Goal: Information Seeking & Learning: Learn about a topic

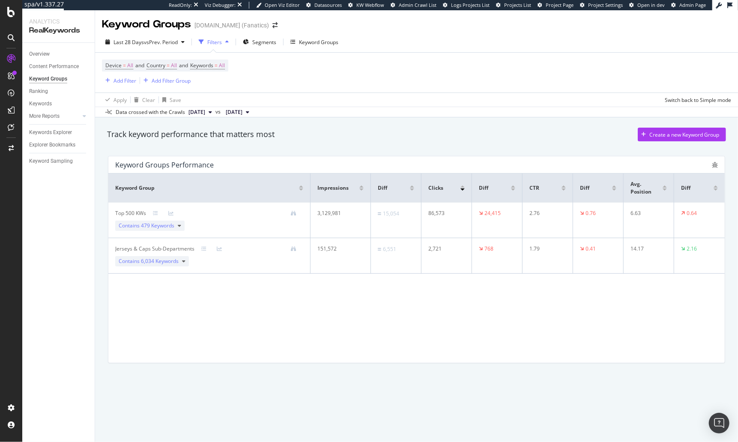
click at [397, 137] on div "Track keyword performance that matters most Create a new Keyword Group" at bounding box center [416, 135] width 619 height 14
drag, startPoint x: 292, startPoint y: 334, endPoint x: 287, endPoint y: 329, distance: 6.7
click at [291, 333] on div "Keyword Group Impressions Diff Clicks Diff CTR Diff Avg. Position Diff Top 500 …" at bounding box center [416, 267] width 616 height 189
click at [324, 145] on div "Track keyword performance that matters most Create a new Keyword Group" at bounding box center [416, 136] width 627 height 26
drag, startPoint x: 333, startPoint y: 362, endPoint x: 324, endPoint y: 357, distance: 10.4
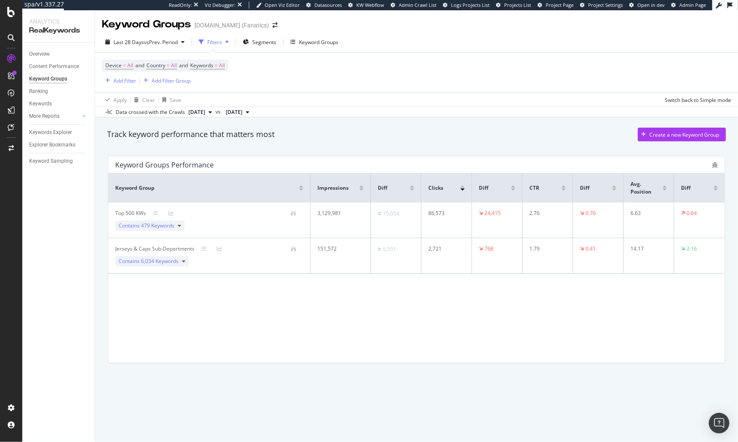
click at [333, 362] on div "Keyword Group Impressions Diff Clicks Diff CTR Diff Avg. Position Diff Top 500 …" at bounding box center [416, 267] width 616 height 189
click at [218, 248] on icon at bounding box center [219, 248] width 5 height 5
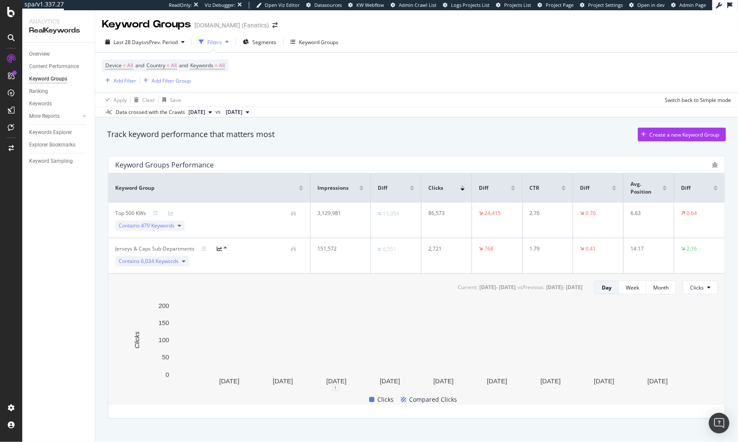
scroll to position [12, 0]
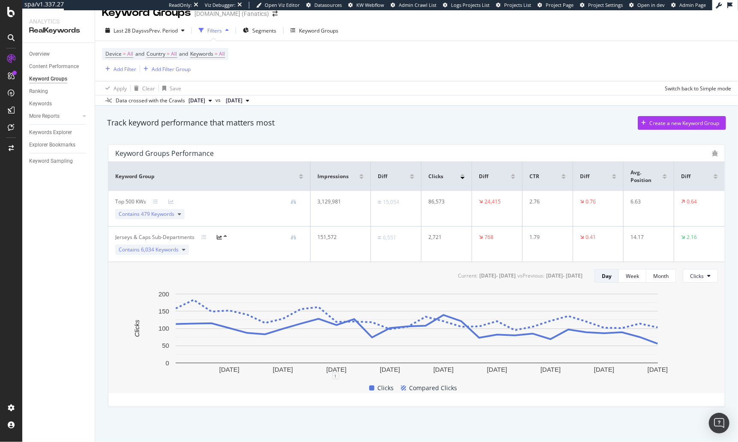
click at [388, 136] on div "Track keyword performance that matters most Create a new Keyword Group" at bounding box center [416, 125] width 627 height 26
drag, startPoint x: 91, startPoint y: 231, endPoint x: 72, endPoint y: 226, distance: 20.4
click at [91, 231] on div "Overview Content Performance Keyword Groups Ranking Keywords More Reports Count…" at bounding box center [58, 242] width 72 height 399
click at [87, 223] on div "Overview Content Performance Keyword Groups Ranking Keywords More Reports Count…" at bounding box center [58, 242] width 72 height 399
click at [108, 205] on td "Top 500 KWs Contains 479 Keywords" at bounding box center [209, 209] width 202 height 36
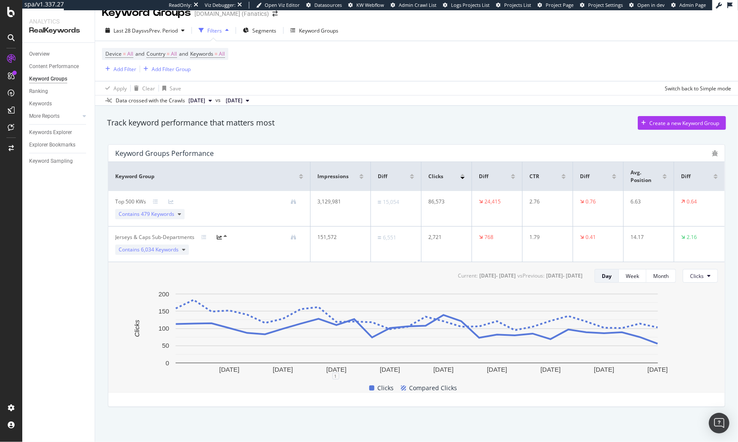
drag, startPoint x: 90, startPoint y: 220, endPoint x: 86, endPoint y: 184, distance: 35.8
click at [90, 220] on div "Overview Content Performance Keyword Groups Ranking Keywords More Reports Count…" at bounding box center [58, 242] width 72 height 399
drag, startPoint x: 57, startPoint y: 144, endPoint x: 325, endPoint y: 0, distance: 303.5
click at [0, 0] on div "spa/v1.337.27 ReadOnly: Viz Debugger: Open Viz Editor Datasources KW Webflow Ad…" at bounding box center [369, 221] width 738 height 442
click at [52, 145] on div "Explorer Bookmarks" at bounding box center [52, 144] width 46 height 9
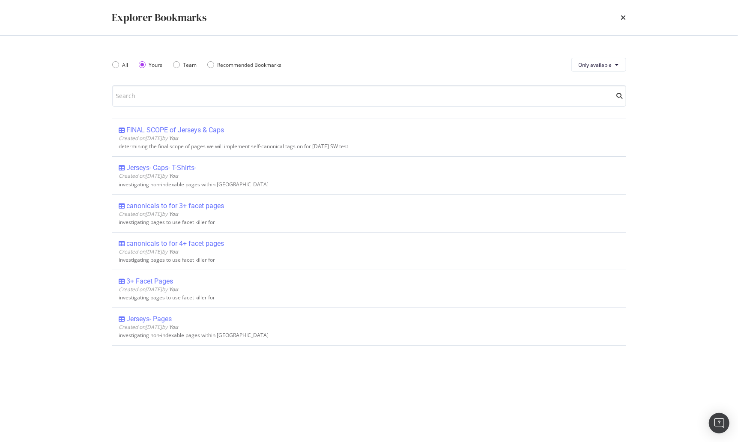
drag, startPoint x: 249, startPoint y: 383, endPoint x: 235, endPoint y: 346, distance: 39.7
click at [249, 382] on div "FINAL SCOPE of Jerseys & Caps Created on 2025 Aug 25th by You Edit Delete deter…" at bounding box center [369, 272] width 514 height 306
drag, startPoint x: 480, startPoint y: 54, endPoint x: 615, endPoint y: 30, distance: 137.4
click at [481, 54] on div "All Yours Team Recommended Bookmarks Only available" at bounding box center [369, 65] width 514 height 24
click at [624, 16] on icon "times" at bounding box center [623, 17] width 5 height 7
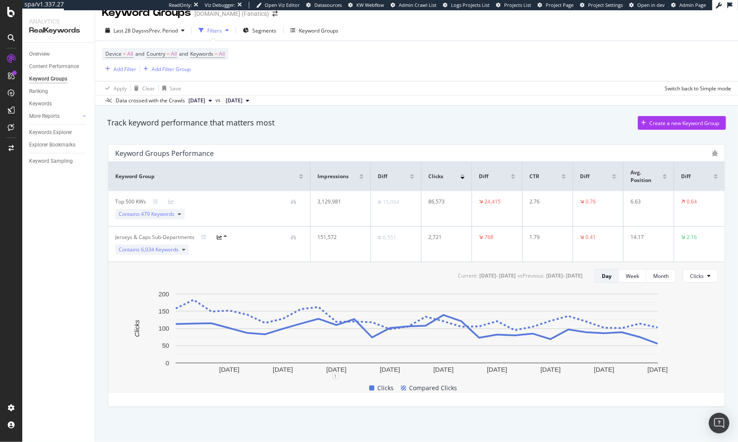
drag, startPoint x: 80, startPoint y: 218, endPoint x: 62, endPoint y: 169, distance: 52.4
click at [78, 213] on div "Overview Content Performance Keyword Groups Ranking Keywords More Reports Count…" at bounding box center [58, 242] width 72 height 399
drag, startPoint x: 57, startPoint y: 97, endPoint x: 310, endPoint y: 5, distance: 269.3
drag, startPoint x: 68, startPoint y: 220, endPoint x: 67, endPoint y: 158, distance: 61.2
click at [68, 219] on div "Overview Content Performance Keyword Groups Ranking Keywords More Reports Count…" at bounding box center [58, 242] width 72 height 399
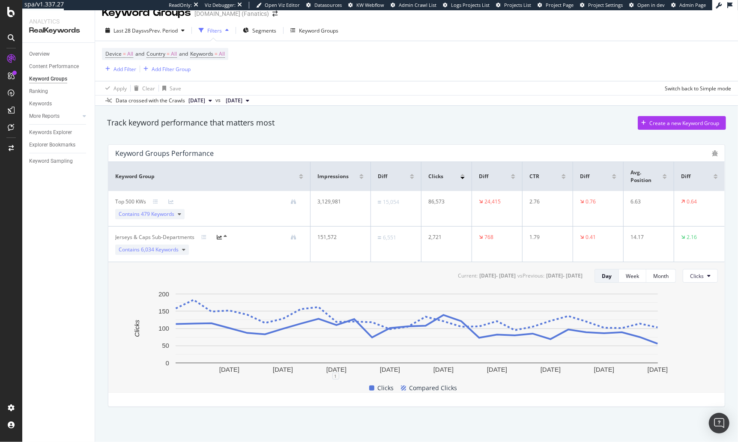
drag, startPoint x: 65, startPoint y: 255, endPoint x: 75, endPoint y: 244, distance: 15.4
click at [65, 254] on div "Overview Content Performance Keyword Groups Ranking Keywords More Reports Count…" at bounding box center [58, 242] width 72 height 399
drag, startPoint x: 343, startPoint y: 110, endPoint x: 339, endPoint y: 110, distance: 4.7
click at [343, 110] on div "Track keyword performance that matters most Create a new Keyword Group Keyword …" at bounding box center [416, 275] width 643 height 338
drag, startPoint x: 9, startPoint y: 15, endPoint x: 116, endPoint y: 6, distance: 106.5
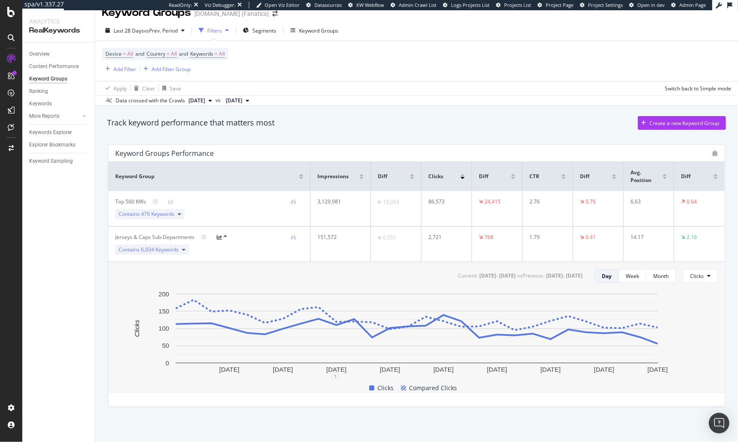
click at [0, 0] on div at bounding box center [11, 221] width 22 height 442
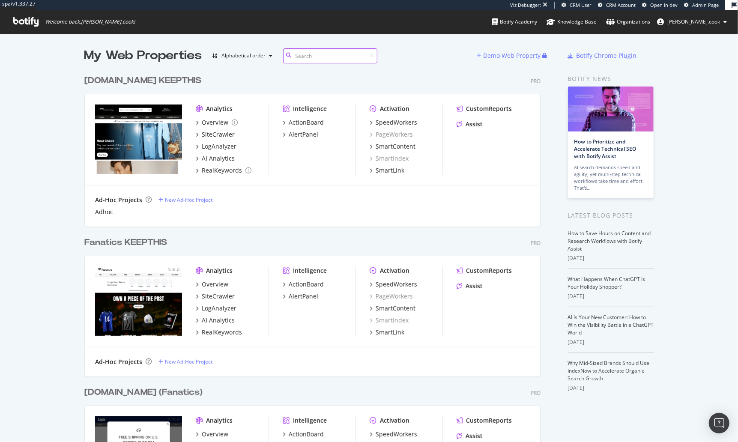
scroll to position [2484, 463]
click at [354, 72] on div "collegebasketballstore.com KEEPTHIS Pro Analytics Overview SiteCrawler LogAnaly…" at bounding box center [315, 145] width 463 height 162
click at [352, 74] on div "collegebasketballstore.com KEEPTHIS Pro Analytics Overview SiteCrawler LogAnaly…" at bounding box center [315, 145] width 463 height 162
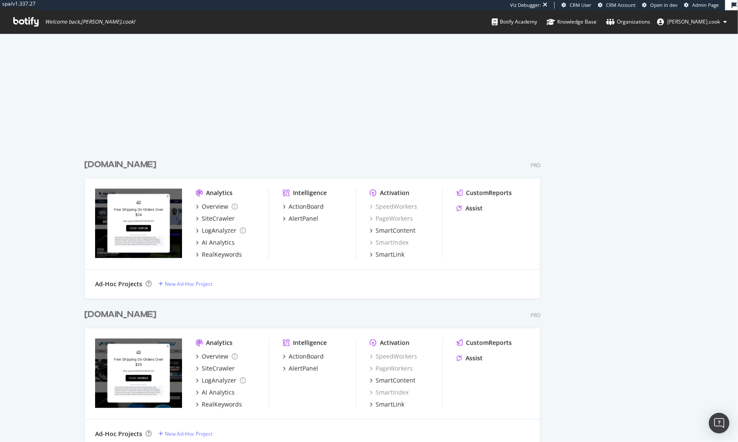
scroll to position [0, 0]
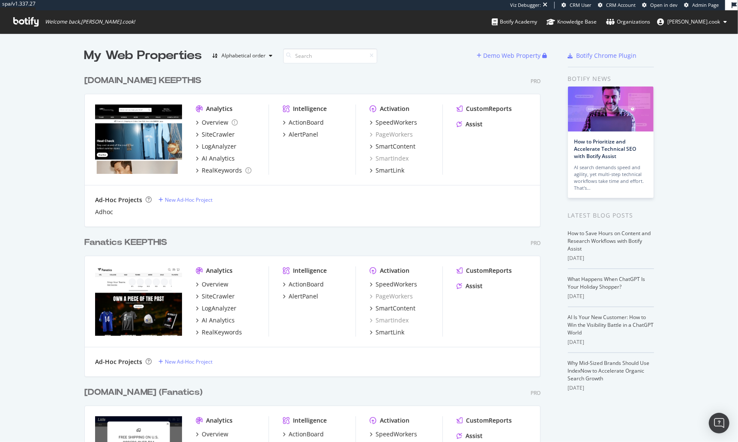
click at [381, 74] on div "collegebasketballstore.com KEEPTHIS Pro Analytics Overview SiteCrawler LogAnaly…" at bounding box center [315, 145] width 463 height 162
click at [373, 79] on div "collegebasketballstore.com KEEPTHIS Pro" at bounding box center [312, 81] width 456 height 12
click at [392, 75] on div "collegebasketballstore.com KEEPTHIS Pro" at bounding box center [312, 81] width 456 height 12
click at [394, 76] on div "collegebasketballstore.com KEEPTHIS Pro" at bounding box center [312, 81] width 456 height 12
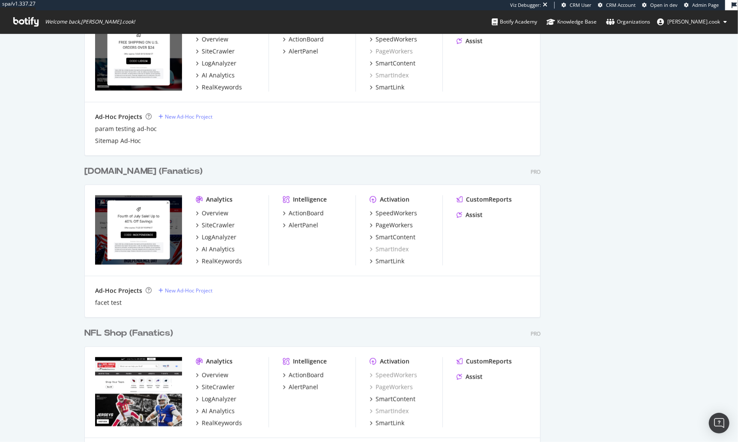
scroll to position [622, 0]
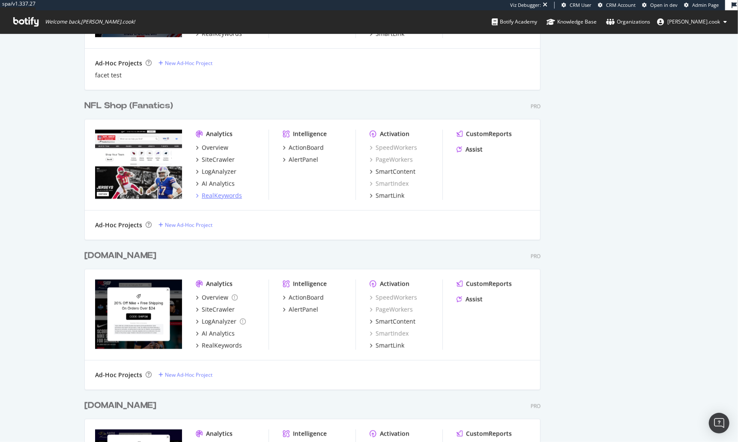
click at [214, 196] on div "RealKeywords" at bounding box center [222, 195] width 40 height 9
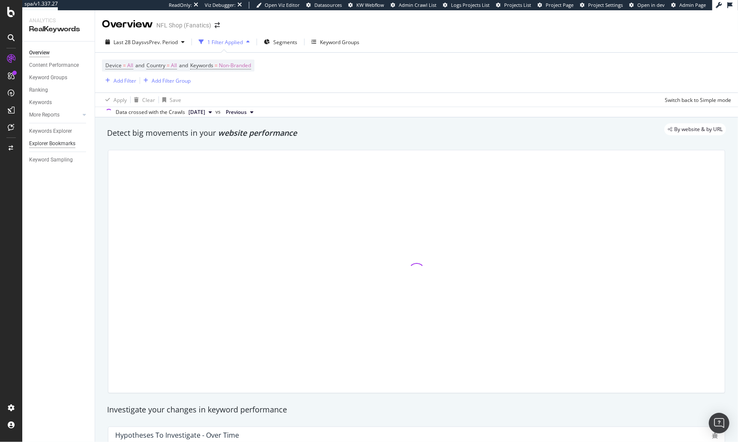
click at [66, 146] on div "Explorer Bookmarks" at bounding box center [52, 143] width 46 height 9
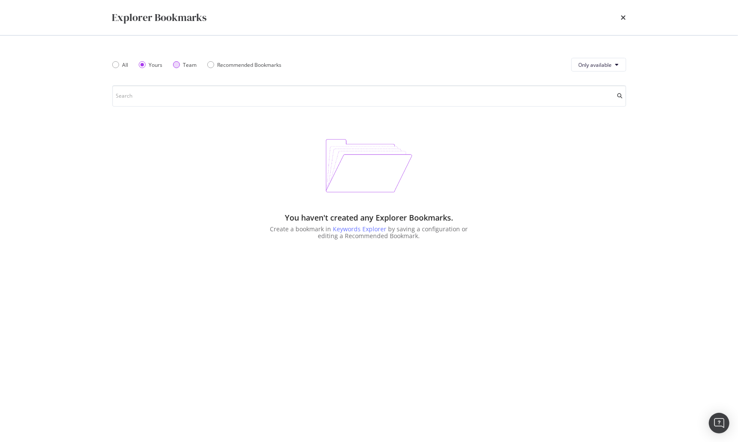
click at [179, 66] on div "Team" at bounding box center [176, 64] width 7 height 7
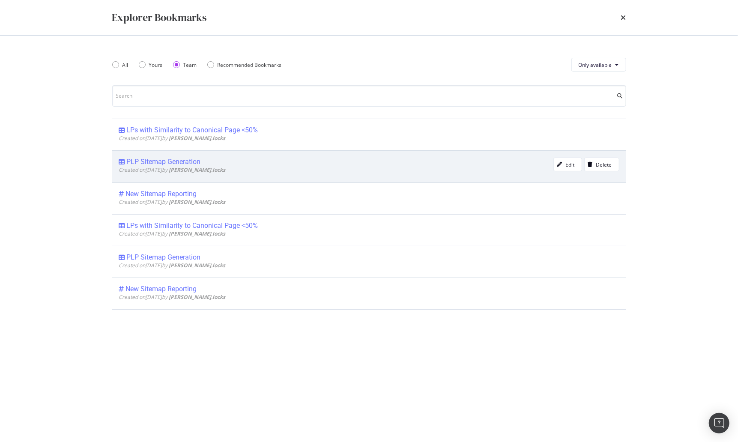
click at [189, 161] on div "PLP Sitemap Generation" at bounding box center [164, 162] width 74 height 9
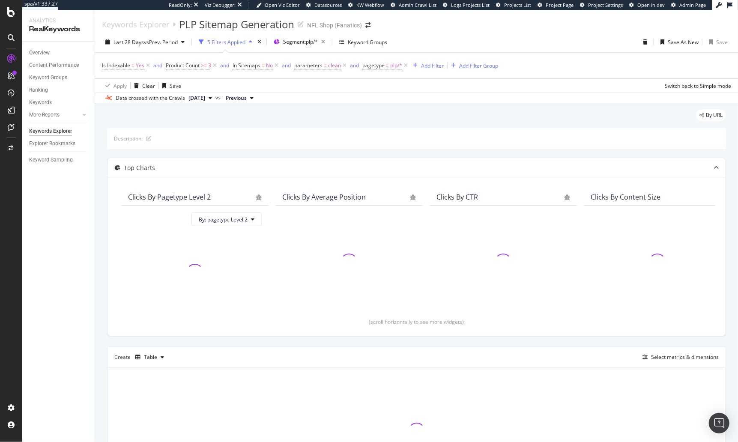
click at [345, 118] on div "By URL" at bounding box center [416, 118] width 619 height 19
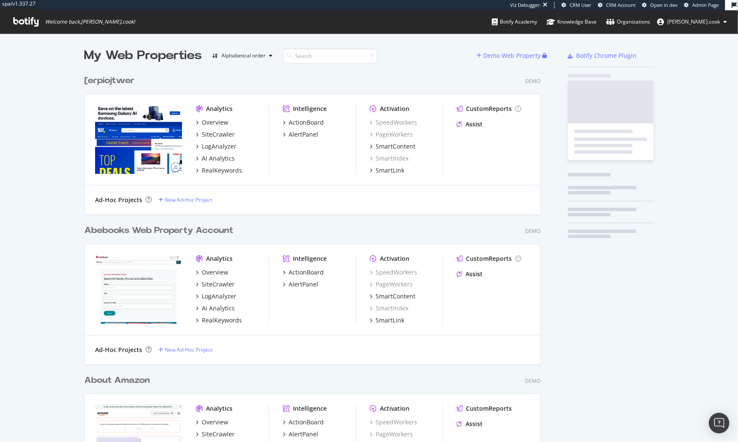
scroll to position [2947, 463]
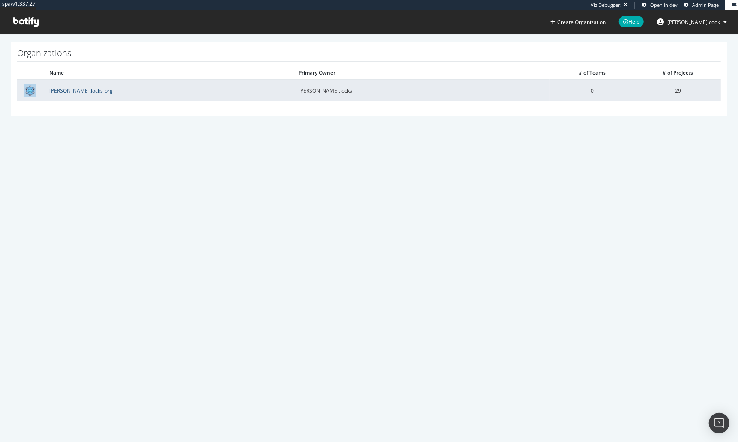
click at [73, 87] on link "[PERSON_NAME].locks-org" at bounding box center [80, 90] width 63 height 7
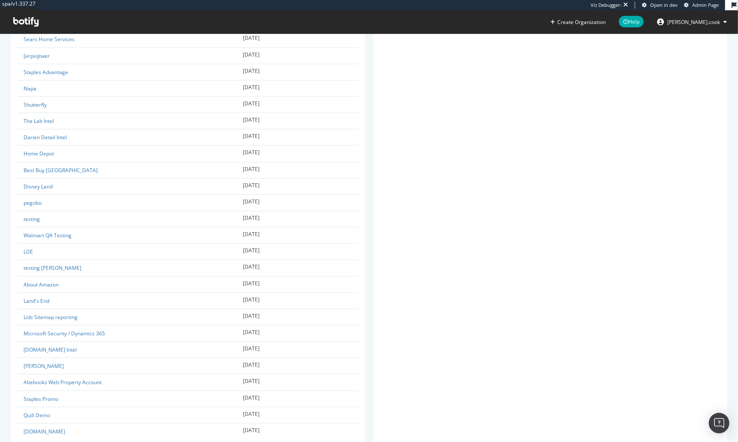
scroll to position [343, 0]
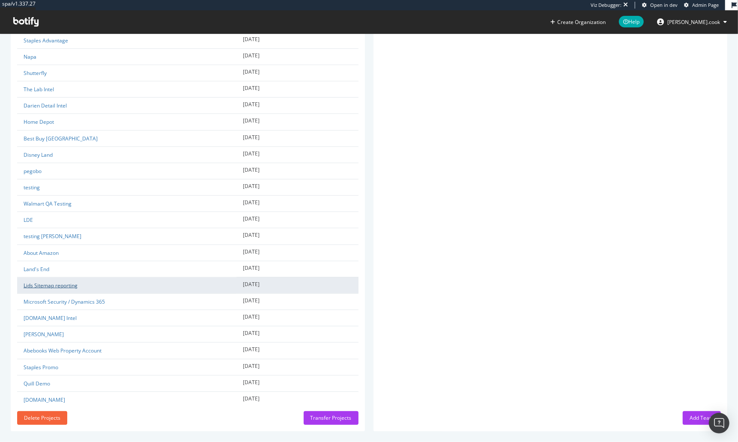
click at [51, 282] on link "Lids Sitemap reporting" at bounding box center [51, 285] width 54 height 7
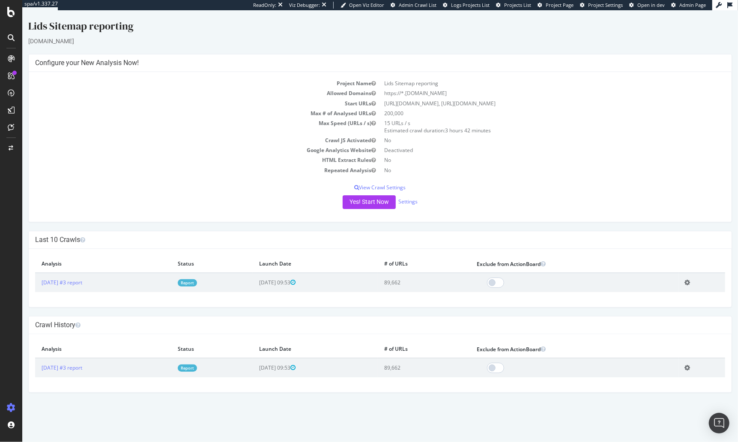
click at [249, 217] on div "Project Name Lids Sitemap reporting Allowed Domains https://*.[DOMAIN_NAME] Sta…" at bounding box center [379, 147] width 703 height 150
click at [11, 11] on icon at bounding box center [11, 12] width 8 height 10
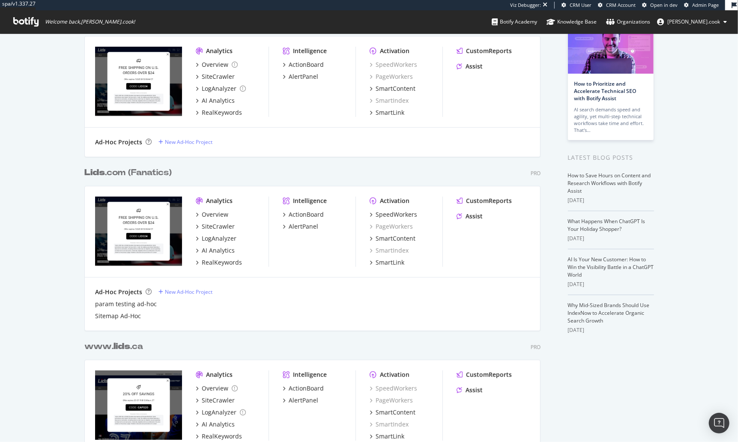
scroll to position [58, 0]
type input "lids"
click at [221, 261] on div "RealKeywords" at bounding box center [222, 262] width 40 height 9
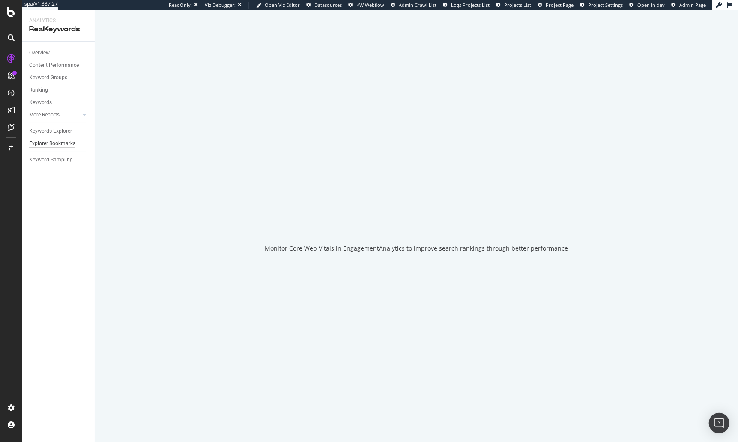
click at [59, 140] on div "Explorer Bookmarks" at bounding box center [52, 143] width 46 height 9
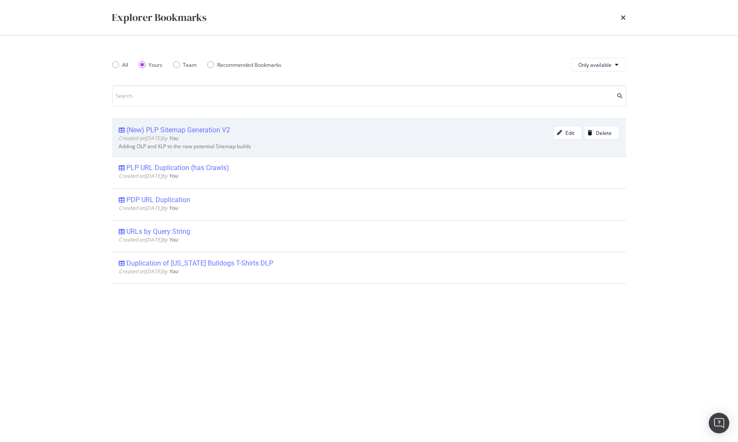
click at [183, 128] on div "(New) PLP Sitemap Generation V2" at bounding box center [179, 130] width 104 height 9
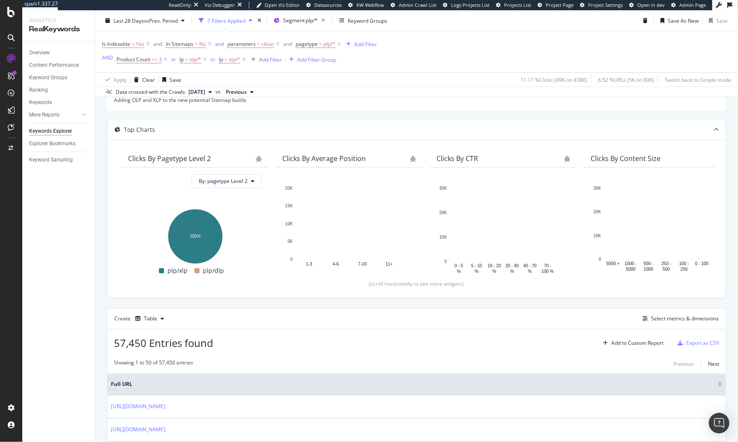
scroll to position [155, 0]
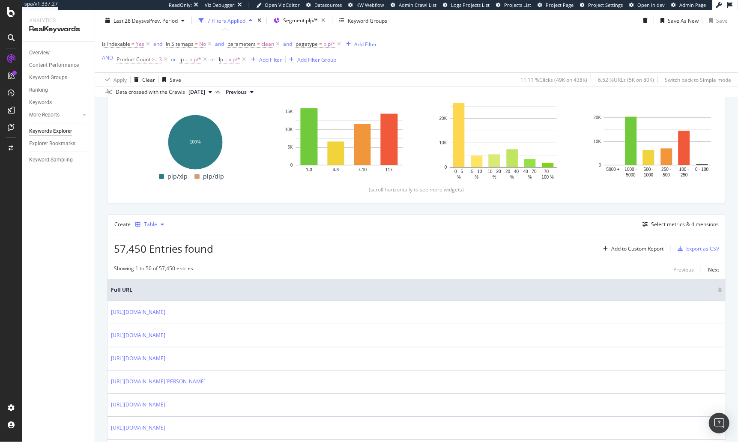
drag, startPoint x: 149, startPoint y: 222, endPoint x: 152, endPoint y: 228, distance: 6.3
click at [149, 222] on div "Table" at bounding box center [150, 224] width 13 height 5
drag, startPoint x: 161, startPoint y: 252, endPoint x: 406, endPoint y: 233, distance: 246.6
click at [161, 252] on div "Trend" at bounding box center [159, 251] width 14 height 7
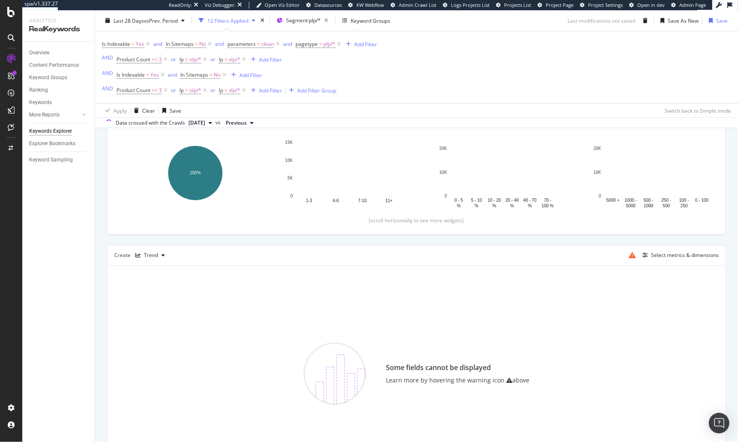
scroll to position [186, 0]
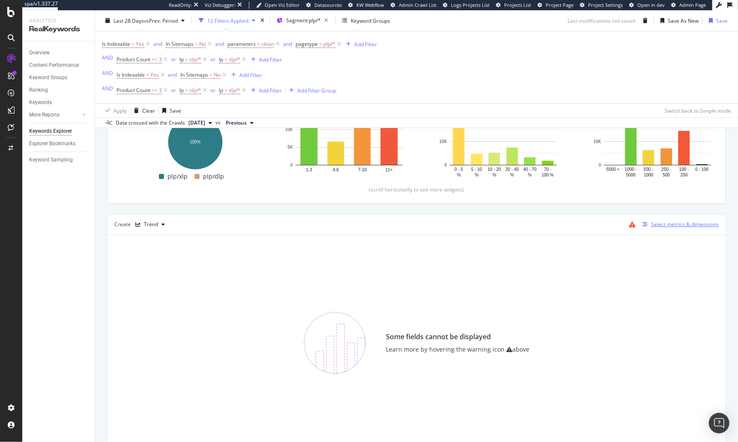
click at [659, 221] on div "Select metrics & dimensions" at bounding box center [685, 224] width 68 height 7
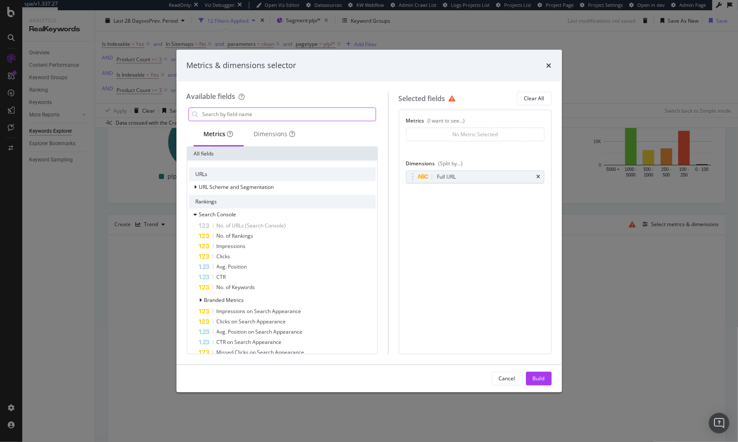
click at [290, 113] on input "modal" at bounding box center [289, 114] width 174 height 13
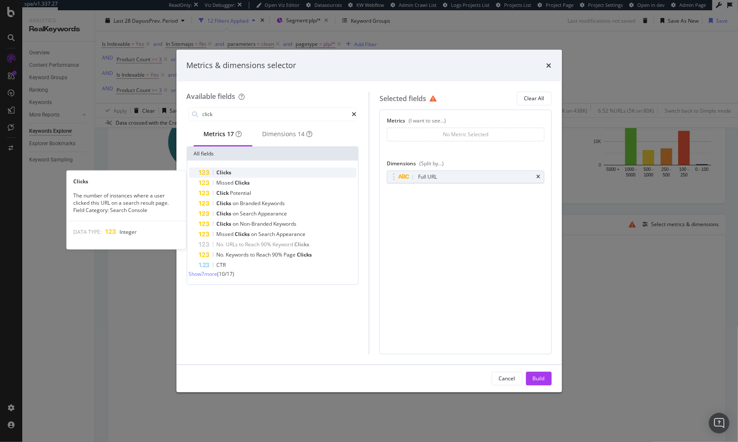
type input "click"
drag, startPoint x: 239, startPoint y: 173, endPoint x: 467, endPoint y: 176, distance: 227.9
click at [239, 173] on div "Clicks" at bounding box center [278, 172] width 158 height 10
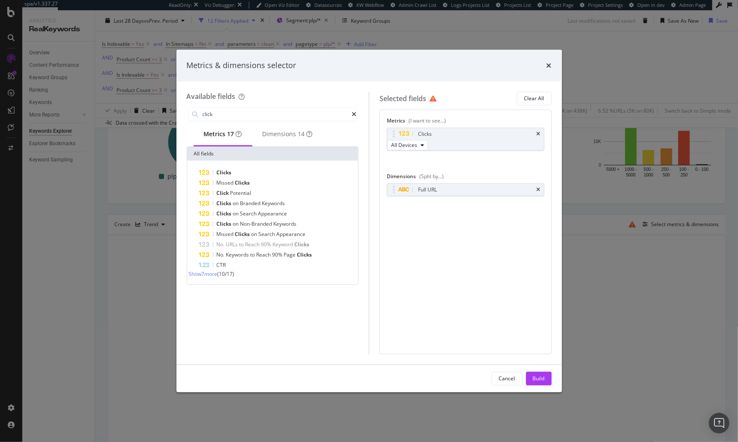
click at [540, 192] on icon "times" at bounding box center [539, 189] width 4 height 5
click at [539, 377] on div "Build" at bounding box center [539, 378] width 12 height 7
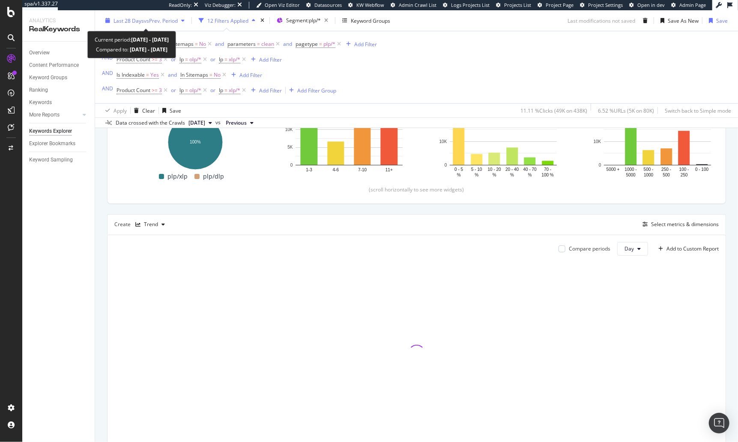
click at [147, 25] on div "Last 28 Days vs Prev. Period" at bounding box center [145, 20] width 86 height 13
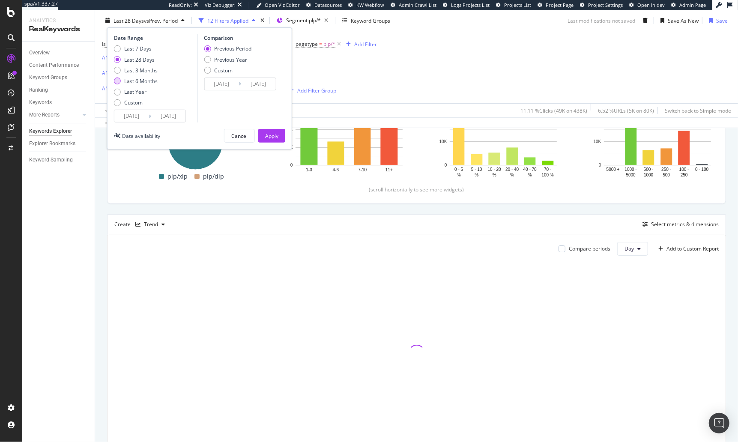
click at [146, 83] on div "Last 6 Months" at bounding box center [140, 81] width 33 height 7
type input "2025/03/13"
type input "2024/09/10"
type input "2025/03/12"
drag, startPoint x: 139, startPoint y: 90, endPoint x: 159, endPoint y: 83, distance: 20.7
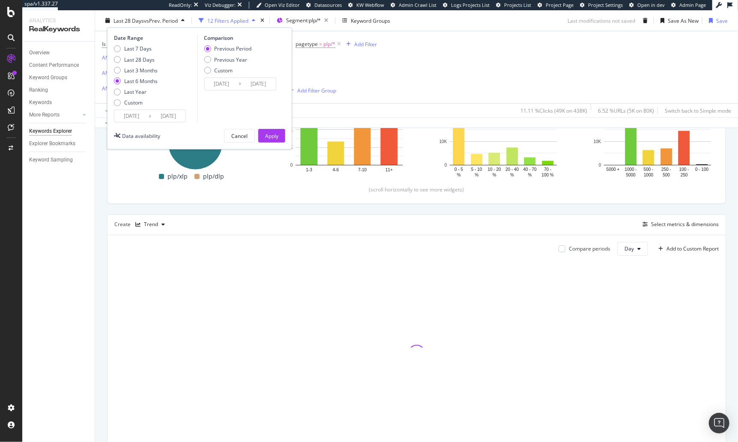
click at [139, 90] on div "Last Year" at bounding box center [135, 91] width 22 height 7
type input "2024/09/13"
type input "2023/09/14"
type input "2024/09/12"
click at [229, 60] on div "Previous Year" at bounding box center [230, 59] width 33 height 7
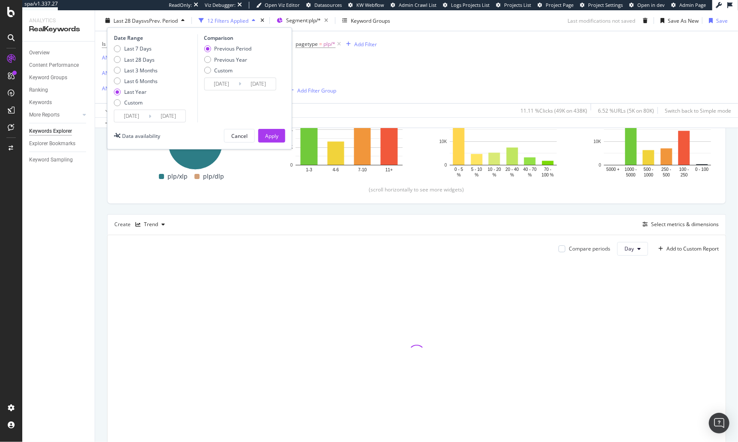
type input "2023/09/15"
type input "2024/09/13"
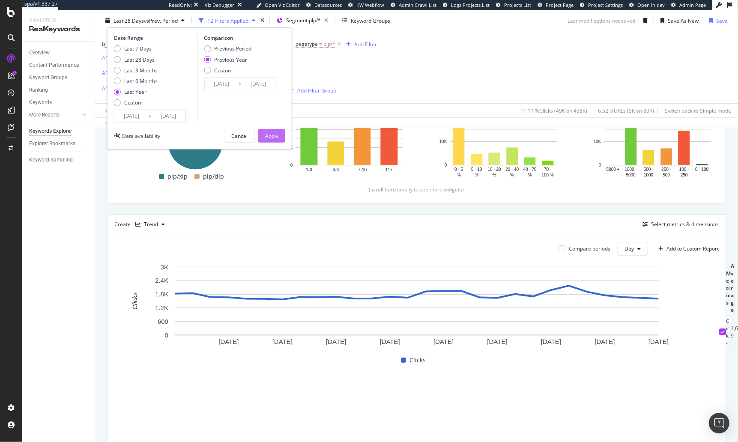
click at [274, 136] on div "Apply" at bounding box center [271, 135] width 13 height 7
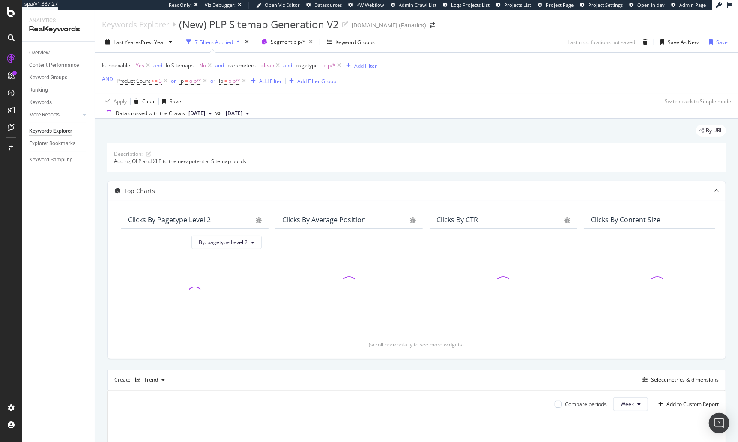
click at [254, 129] on div "By URL" at bounding box center [416, 134] width 619 height 19
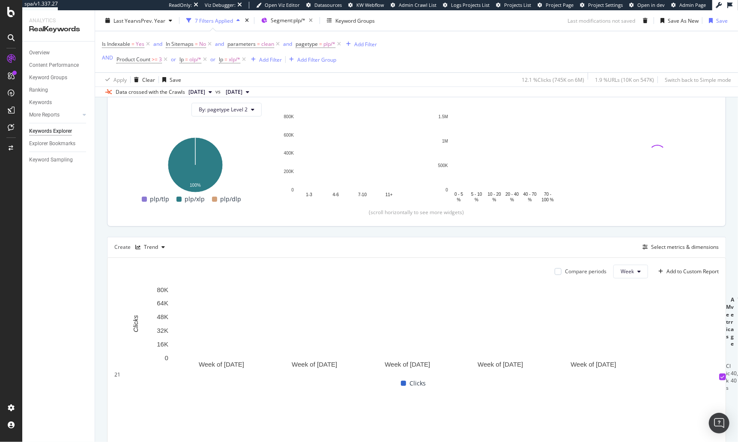
scroll to position [133, 0]
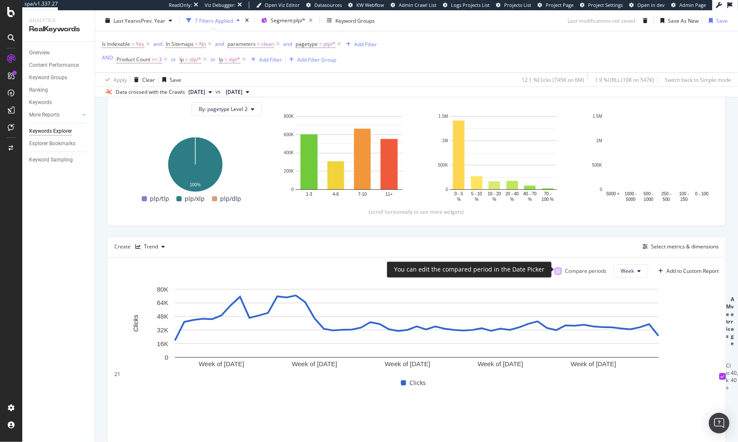
click at [558, 269] on div at bounding box center [558, 271] width 7 height 7
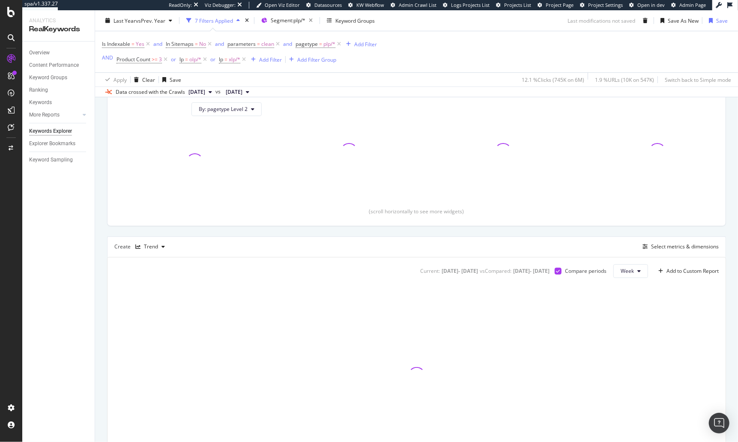
click at [101, 245] on div "By URL Description: Adding OLP and XLP to the new potential Sitemap builds Top …" at bounding box center [416, 244] width 643 height 518
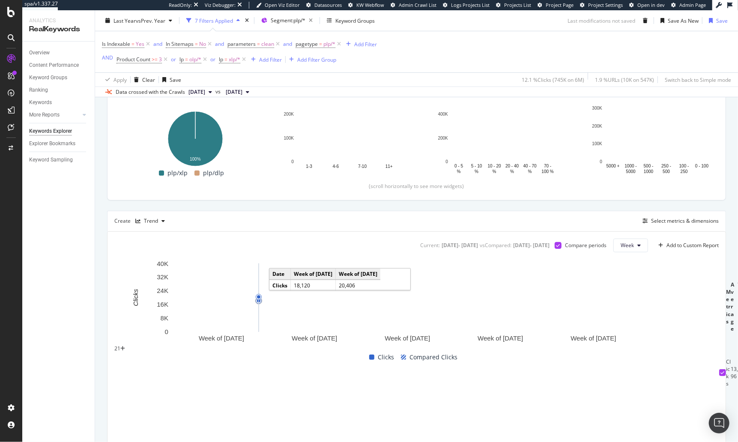
scroll to position [193, 0]
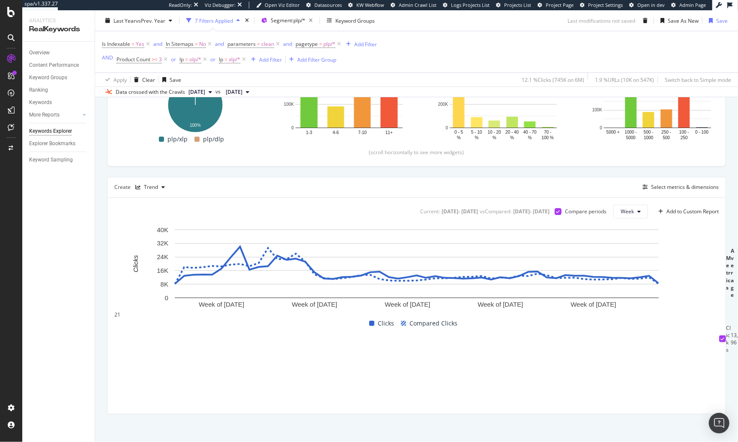
click at [324, 170] on div "Description: Adding OLP and XLP to the new potential Sitemap builds Top Charts …" at bounding box center [416, 182] width 619 height 463
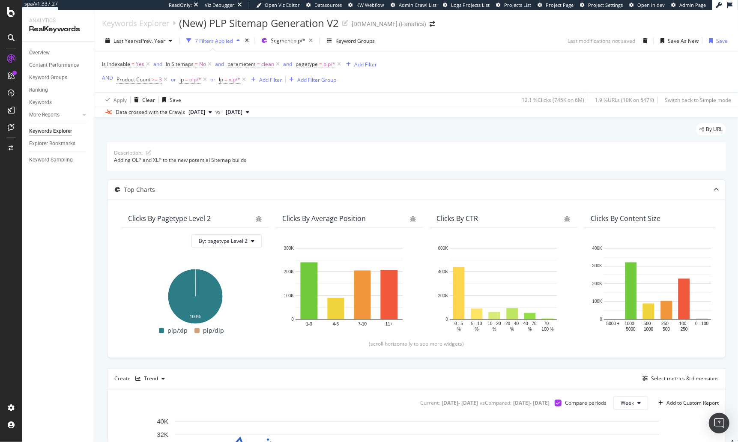
scroll to position [0, 0]
click at [331, 127] on div "By URL" at bounding box center [416, 133] width 619 height 19
click at [102, 230] on div "By URL Description: Adding OLP and XLP to the new potential Sitemap builds Top …" at bounding box center [416, 377] width 643 height 518
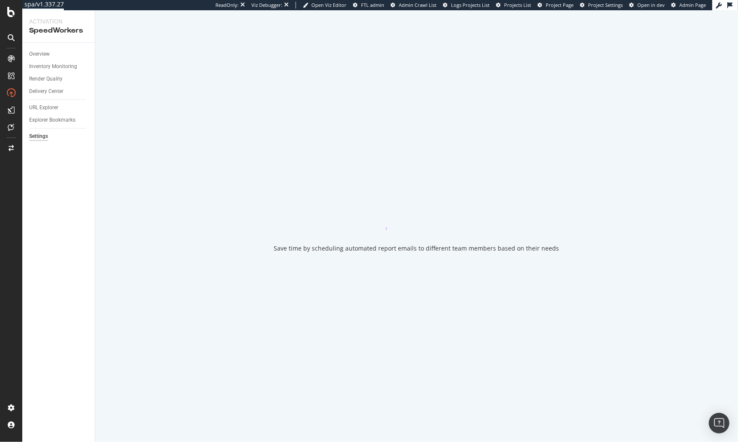
click at [105, 117] on div "Save time by scheduling automated report emails to different team members based…" at bounding box center [416, 226] width 643 height 432
click at [7, 14] on icon at bounding box center [11, 12] width 8 height 10
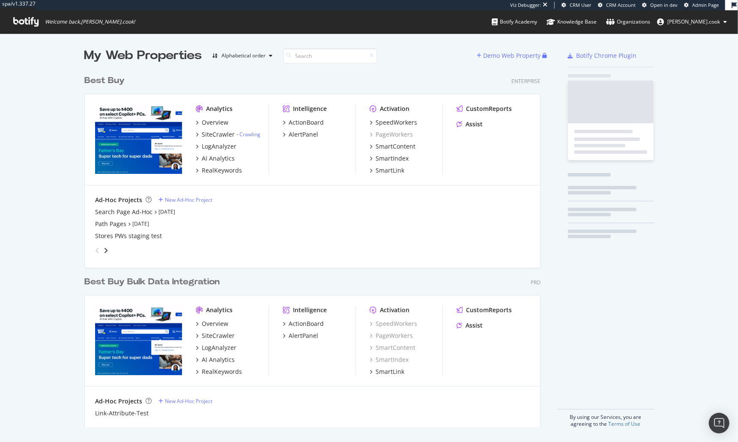
scroll to position [363, 463]
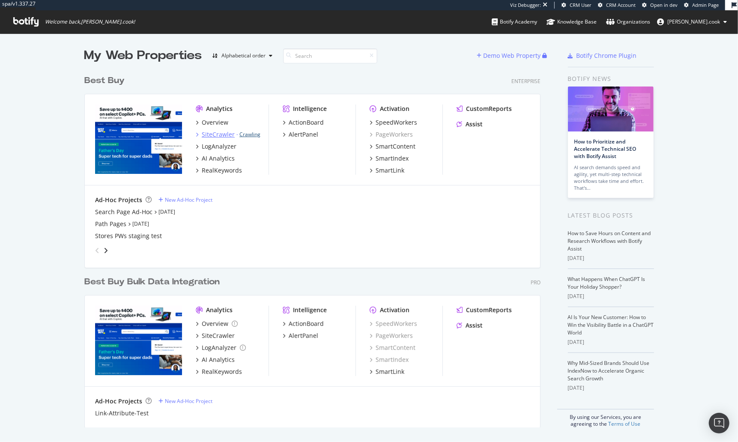
click at [254, 135] on link "Crawling" at bounding box center [249, 134] width 21 height 7
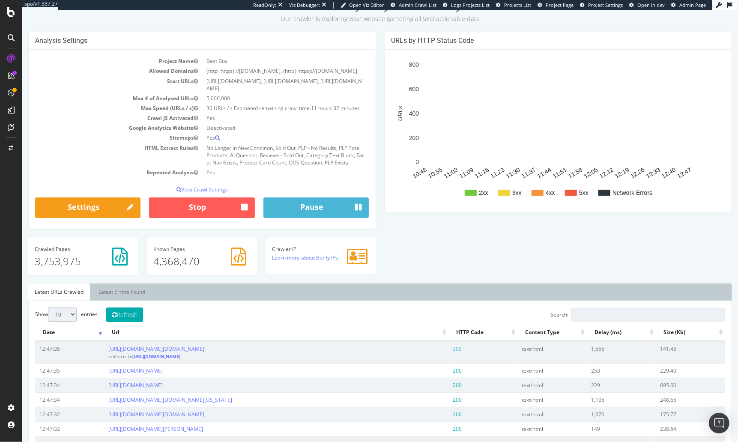
scroll to position [592, 0]
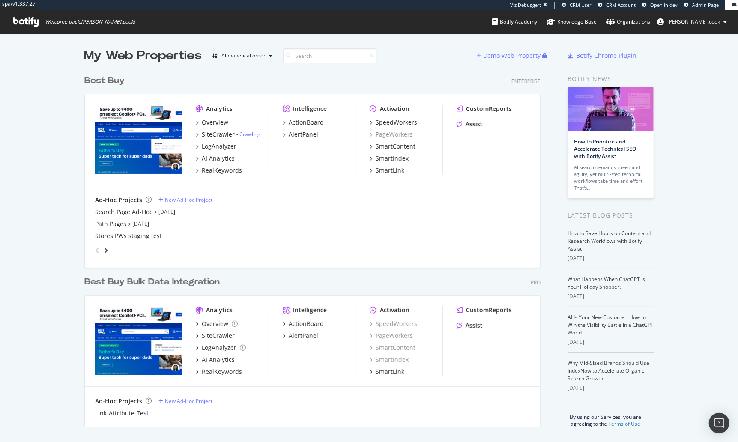
scroll to position [363, 463]
click at [356, 78] on div "Best Buy Enterprise" at bounding box center [312, 81] width 456 height 12
click at [218, 158] on div "AI Analytics" at bounding box center [218, 158] width 33 height 9
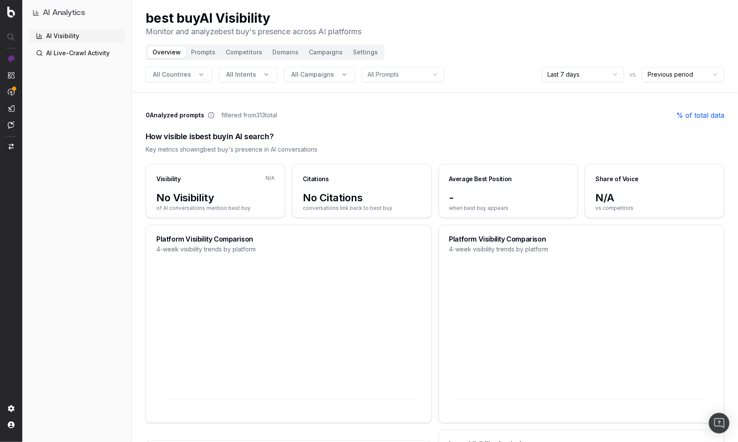
click at [333, 110] on div "0 Analyzed prompts filtered from 313 total % of total data" at bounding box center [435, 115] width 579 height 10
click at [441, 35] on div "best buy AI Visibility Monitor and analyze best buy 's presence across AI platf…" at bounding box center [435, 23] width 579 height 27
drag, startPoint x: 196, startPoint y: 54, endPoint x: 205, endPoint y: 36, distance: 19.9
click at [196, 54] on button "Prompts" at bounding box center [203, 52] width 35 height 12
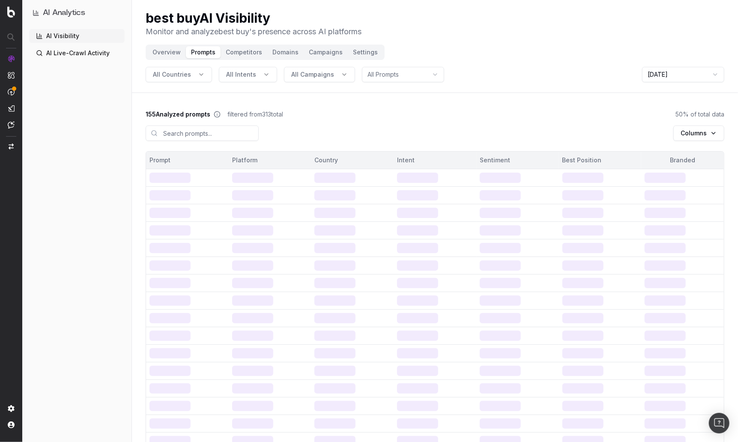
click at [122, 102] on div "AI Visibility AI Live-Crawl Activity" at bounding box center [77, 233] width 96 height 409
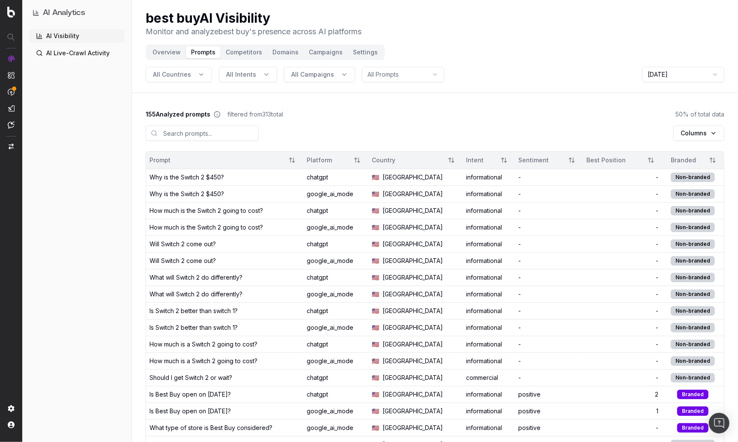
click at [171, 49] on button "Overview" at bounding box center [166, 52] width 39 height 12
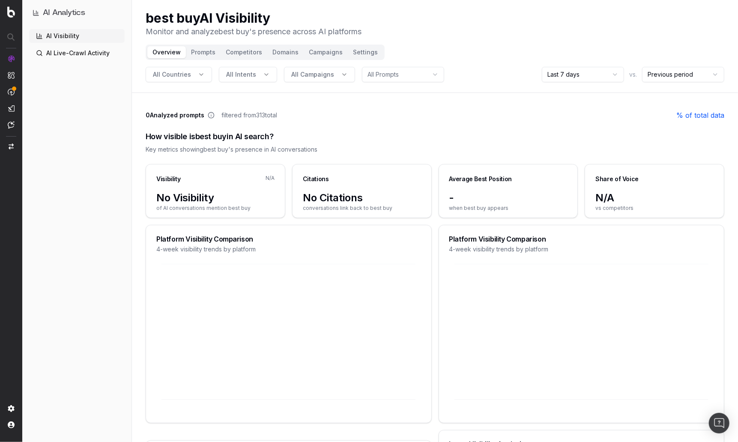
click at [85, 153] on div "AI Visibility AI Live-Crawl Activity" at bounding box center [77, 233] width 96 height 409
